Goal: Information Seeking & Learning: Learn about a topic

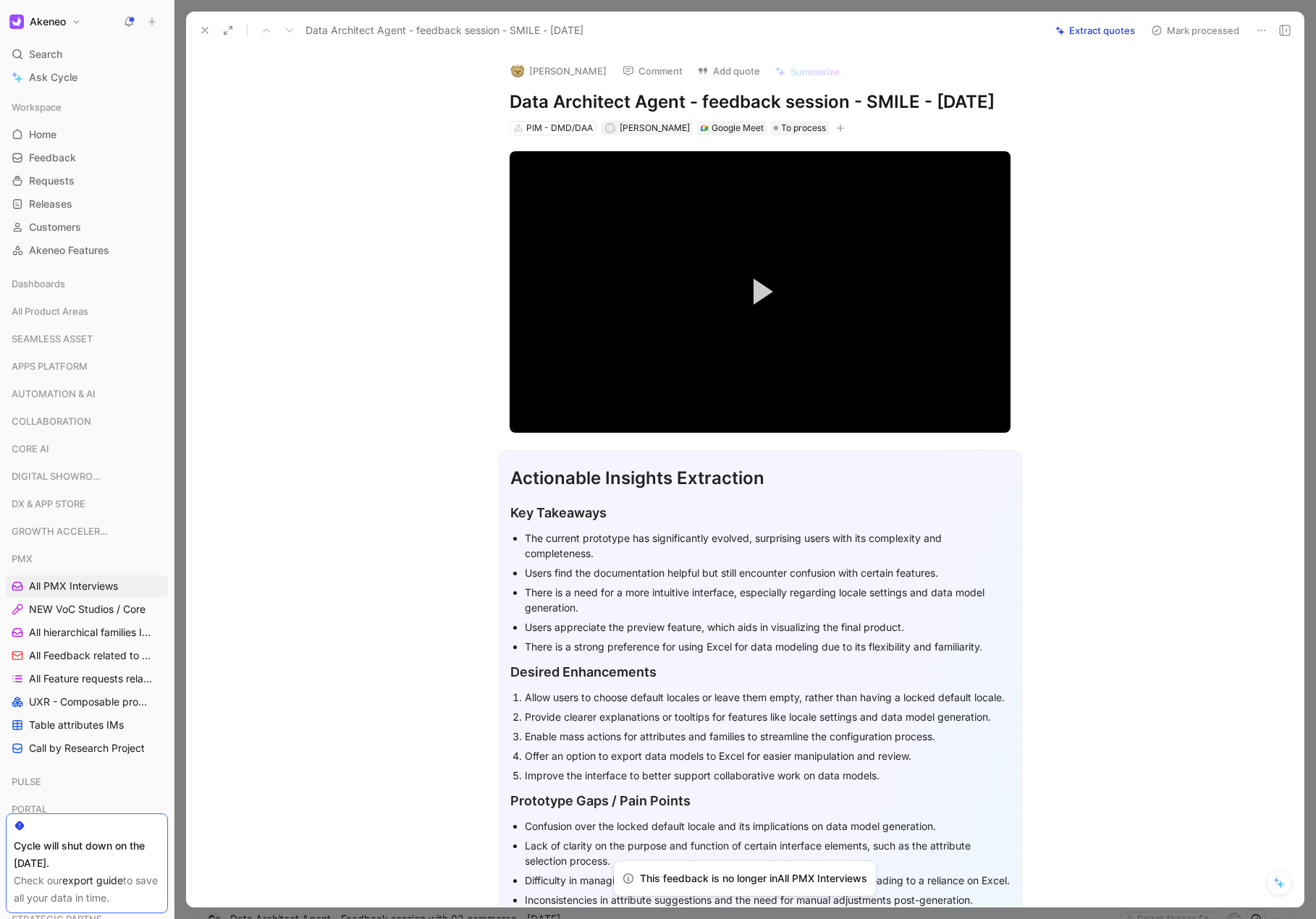
scroll to position [1359, 0]
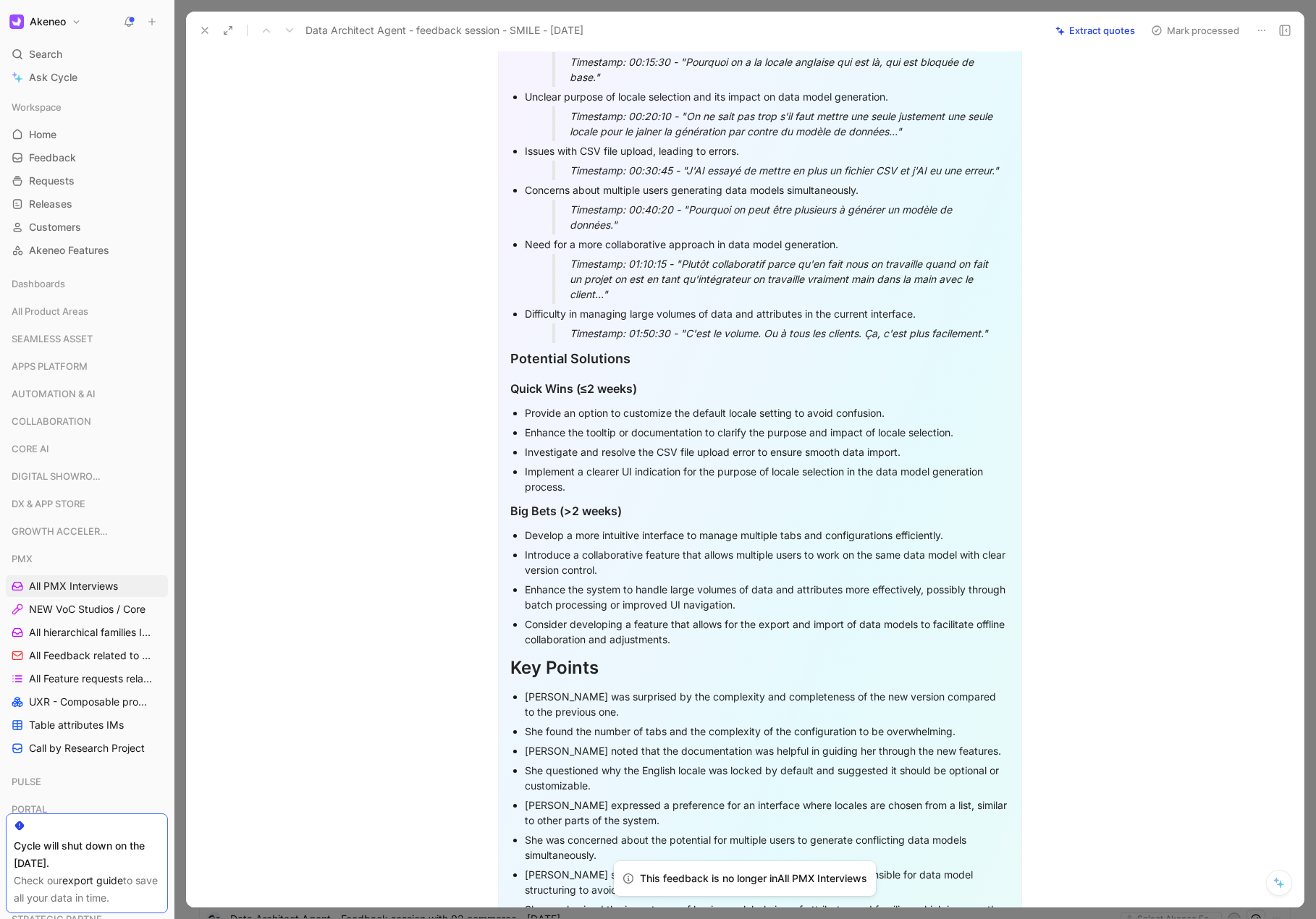
click at [199, 27] on icon at bounding box center [204, 30] width 11 height 11
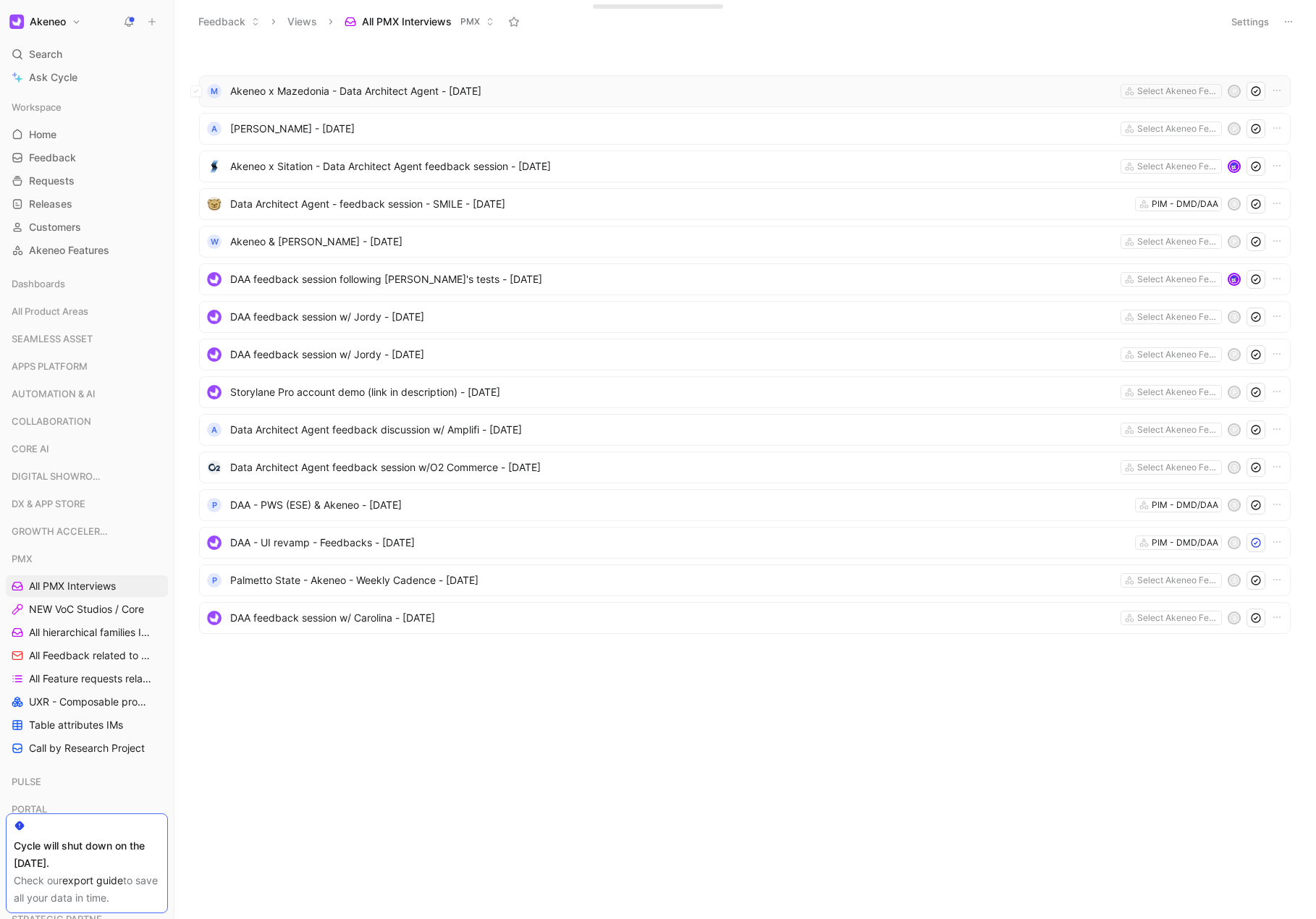
click at [417, 96] on span "Akeneo x Mazedonia - Data Architect Agent - [DATE]" at bounding box center [673, 91] width 884 height 17
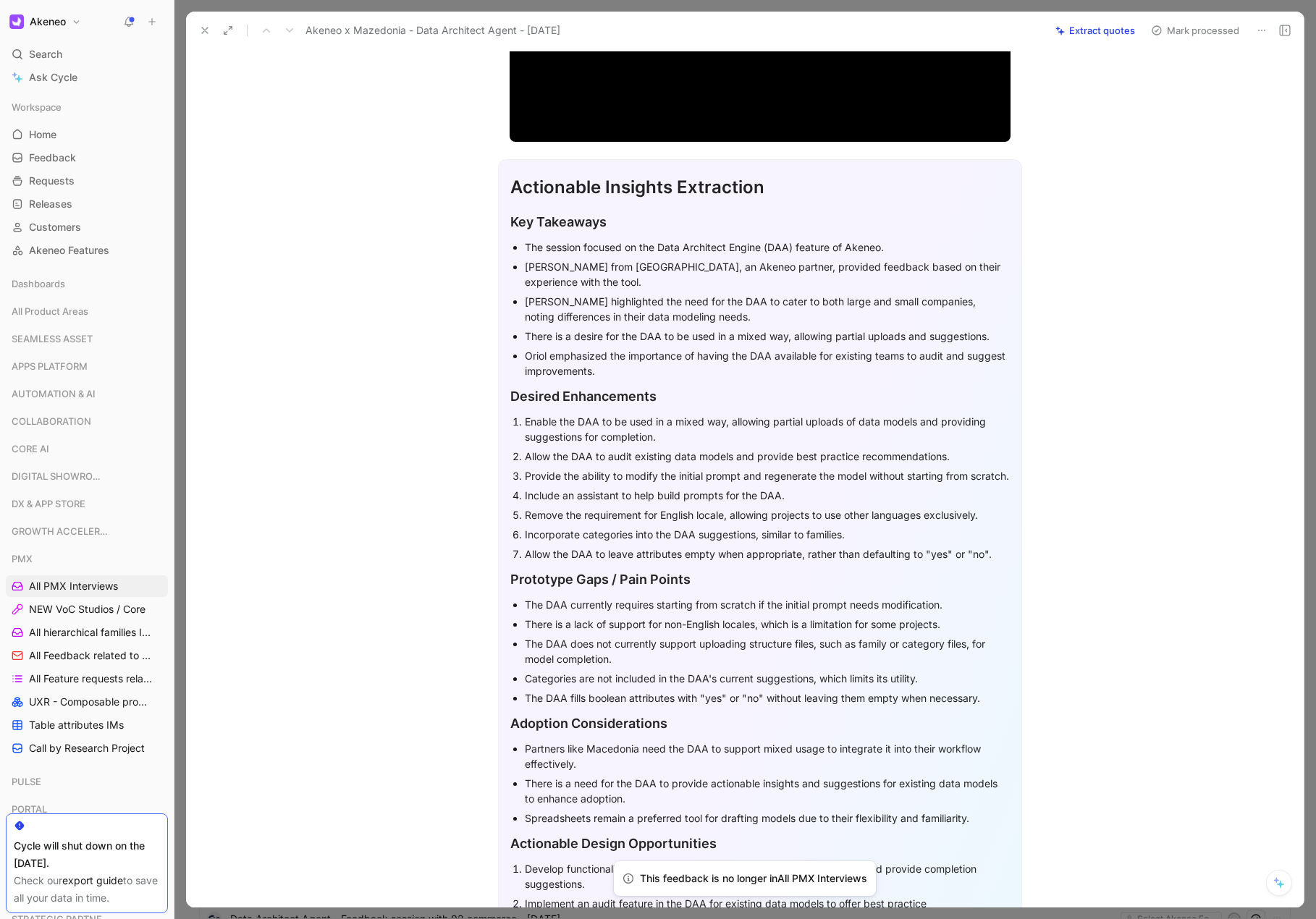
scroll to position [404, 0]
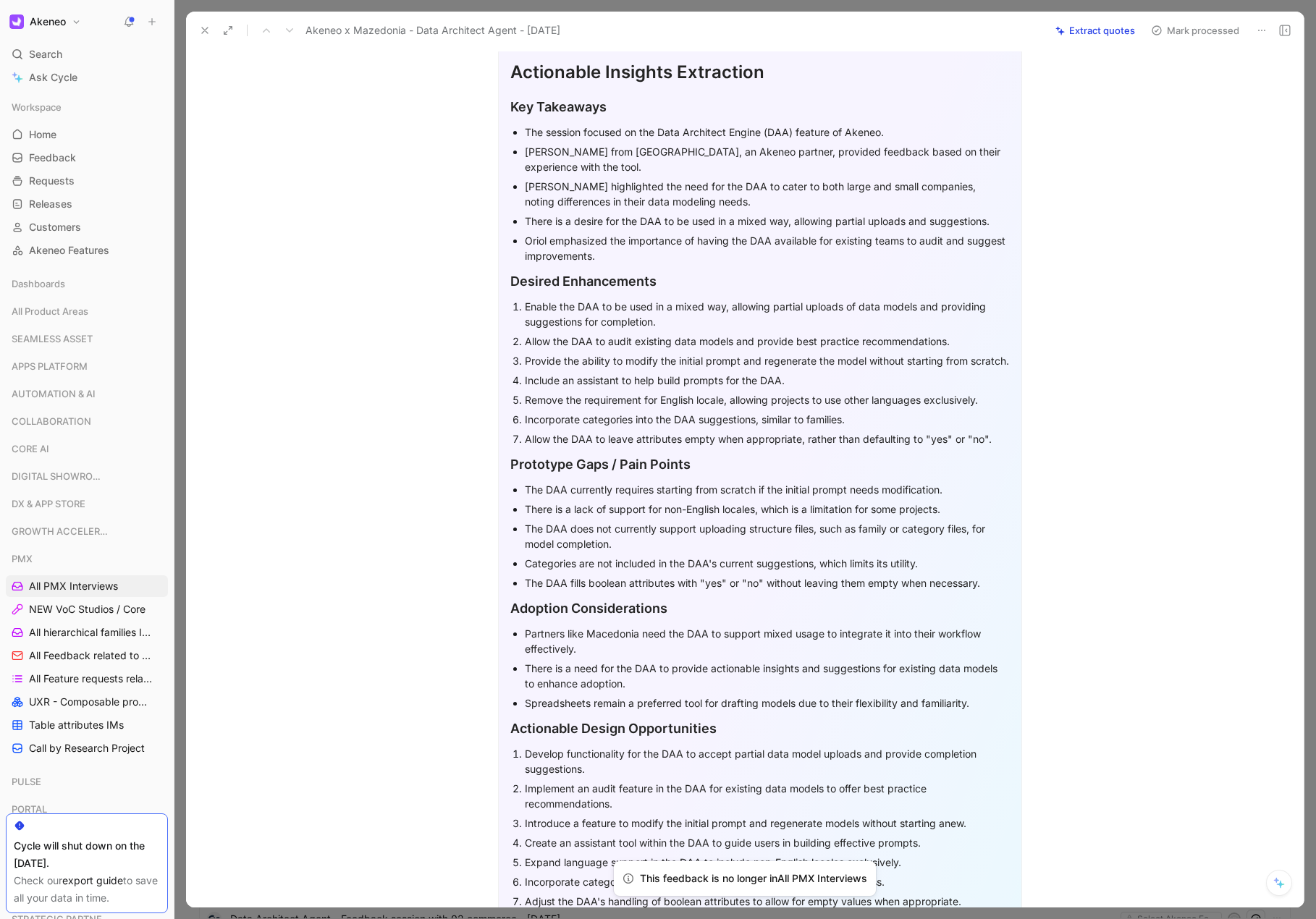
click at [668, 426] on div "Incorporate categories into the DAA suggestions, similar to families." at bounding box center [767, 420] width 485 height 15
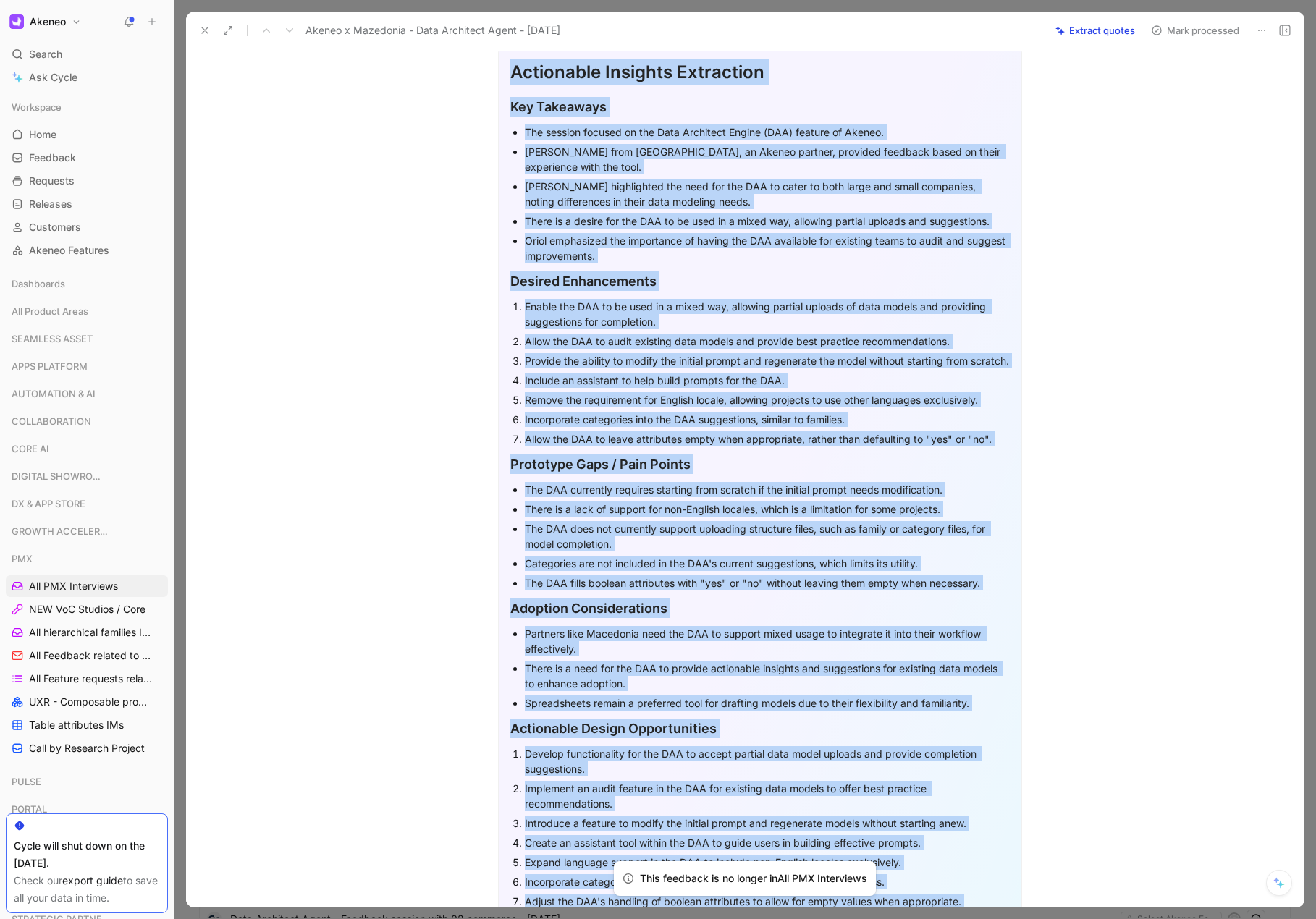
copy div "Video Player is loading. Play Video Play Mute Current Time 0:00 / Duration 56:5…"
